Goal: Navigation & Orientation: Go to known website

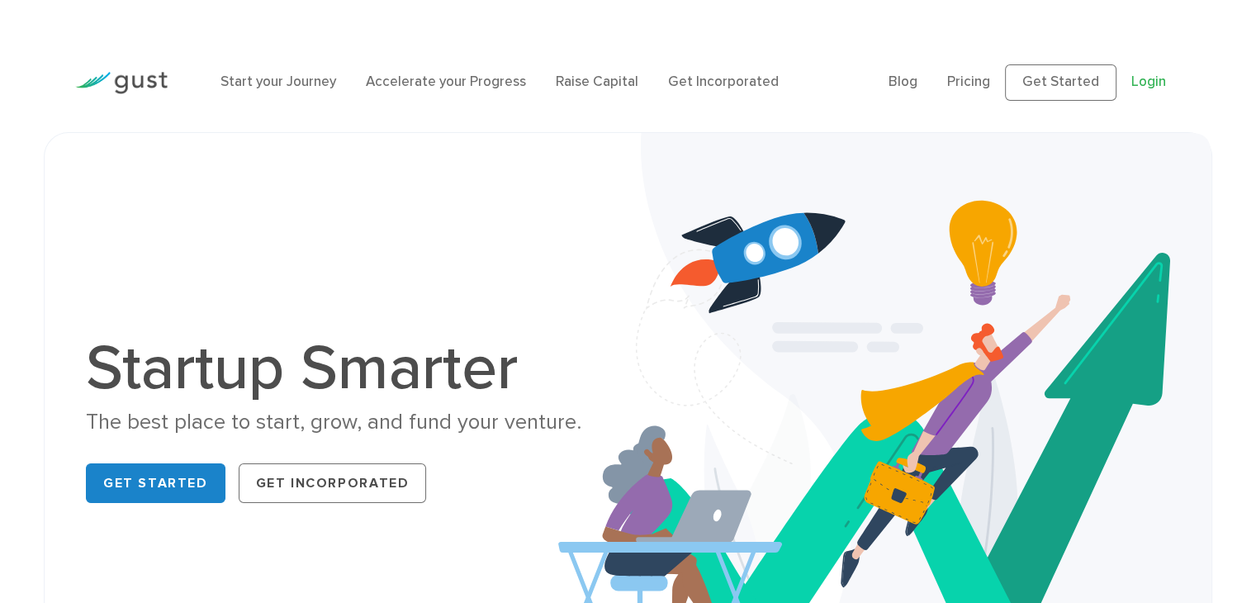
click at [1163, 80] on link "Login" at bounding box center [1148, 81] width 35 height 17
click at [159, 486] on link "Get Started" at bounding box center [156, 483] width 140 height 40
